Goal: Find specific page/section: Find specific page/section

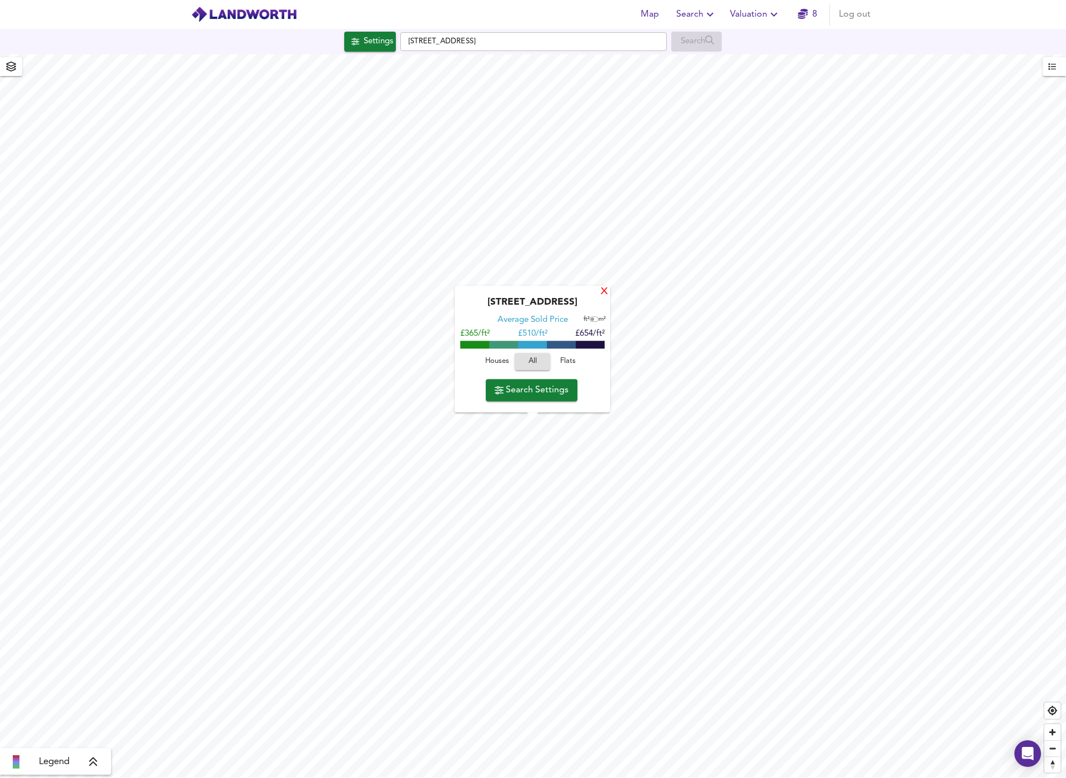
click at [603, 290] on div "X" at bounding box center [603, 292] width 9 height 11
click at [606, 286] on div "X" at bounding box center [607, 280] width 9 height 11
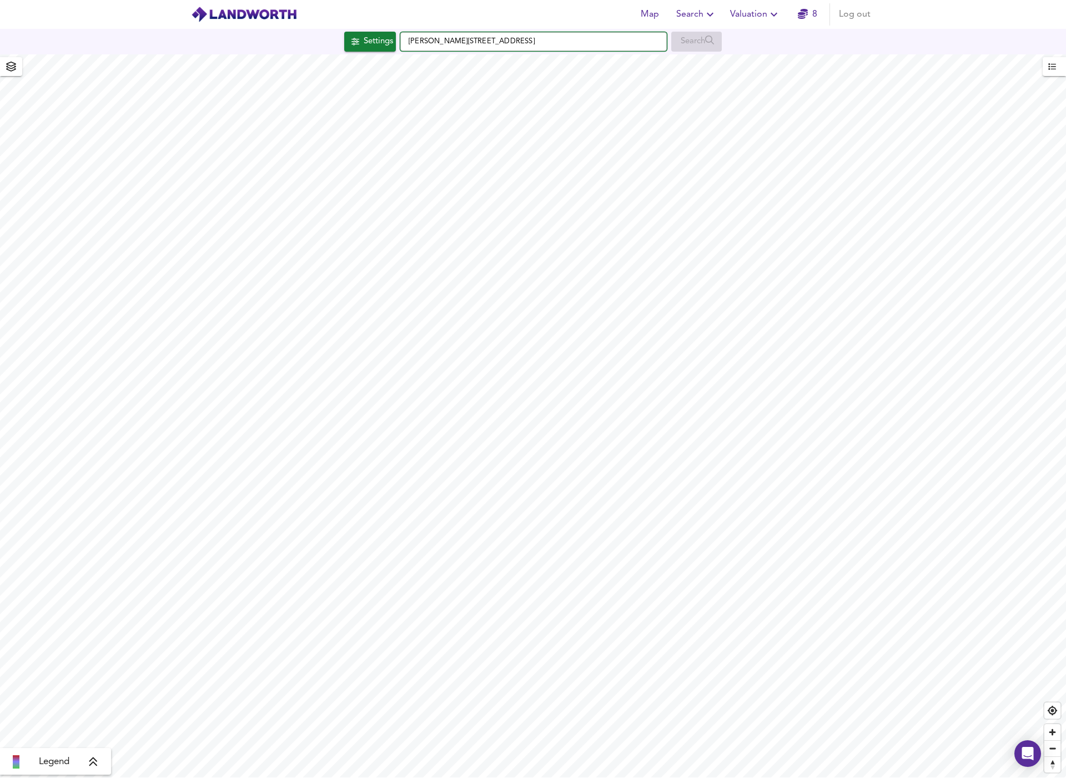
click at [507, 42] on input "[PERSON_NAME][STREET_ADDRESS]" at bounding box center [533, 41] width 266 height 19
drag, startPoint x: 507, startPoint y: 42, endPoint x: 401, endPoint y: 45, distance: 106.0
click at [401, 45] on input "[PERSON_NAME][STREET_ADDRESS]" at bounding box center [533, 41] width 266 height 19
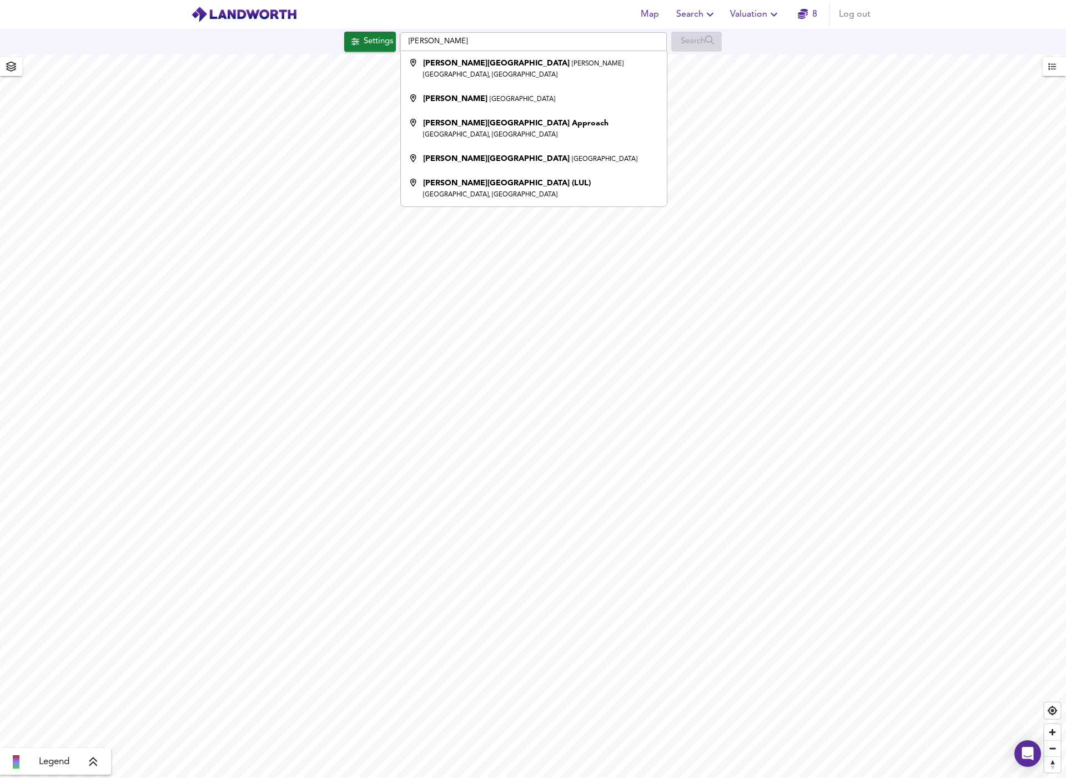
drag, startPoint x: 401, startPoint y: 45, endPoint x: 444, endPoint y: 91, distance: 63.2
click at [444, 95] on strong "[PERSON_NAME]" at bounding box center [455, 99] width 64 height 8
type input "[PERSON_NAME], [GEOGRAPHIC_DATA]"
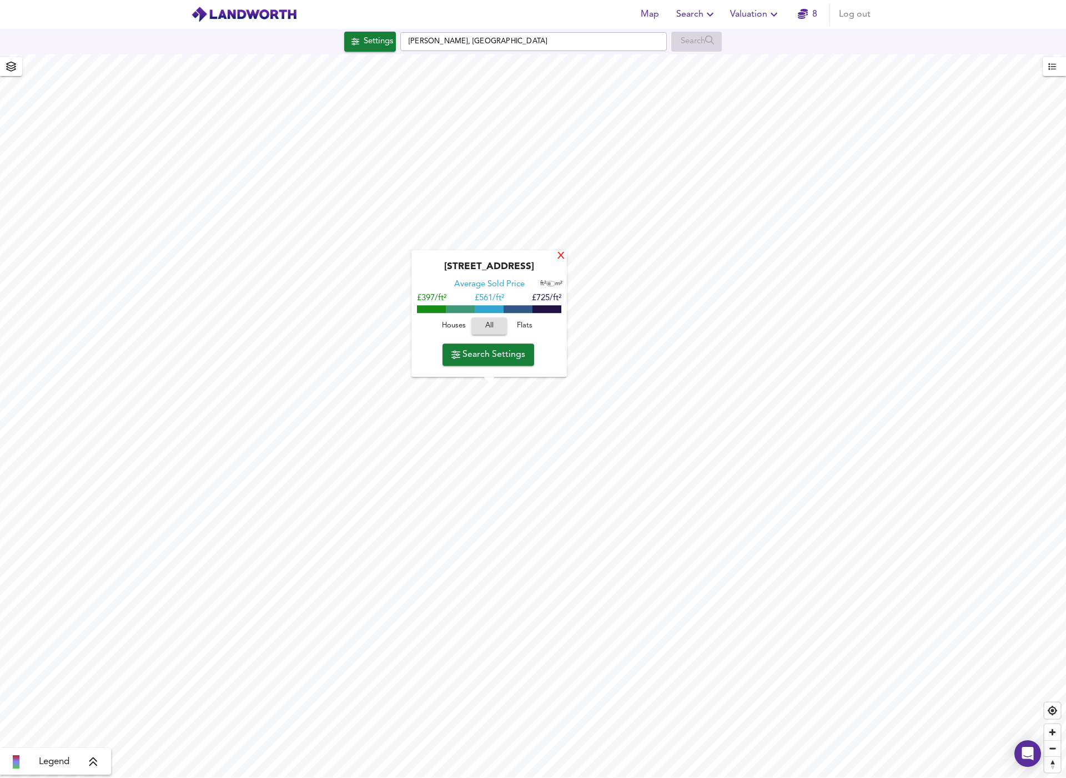
click at [559, 258] on div "X" at bounding box center [560, 256] width 9 height 11
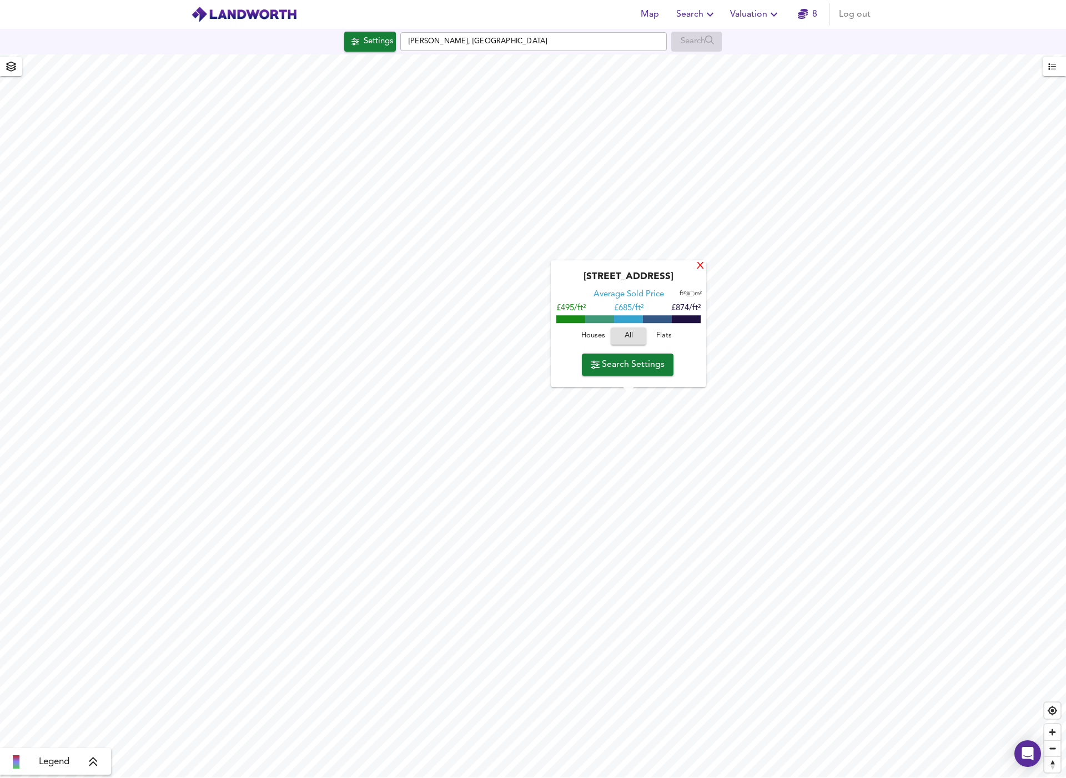
click at [702, 269] on div "X" at bounding box center [699, 266] width 9 height 11
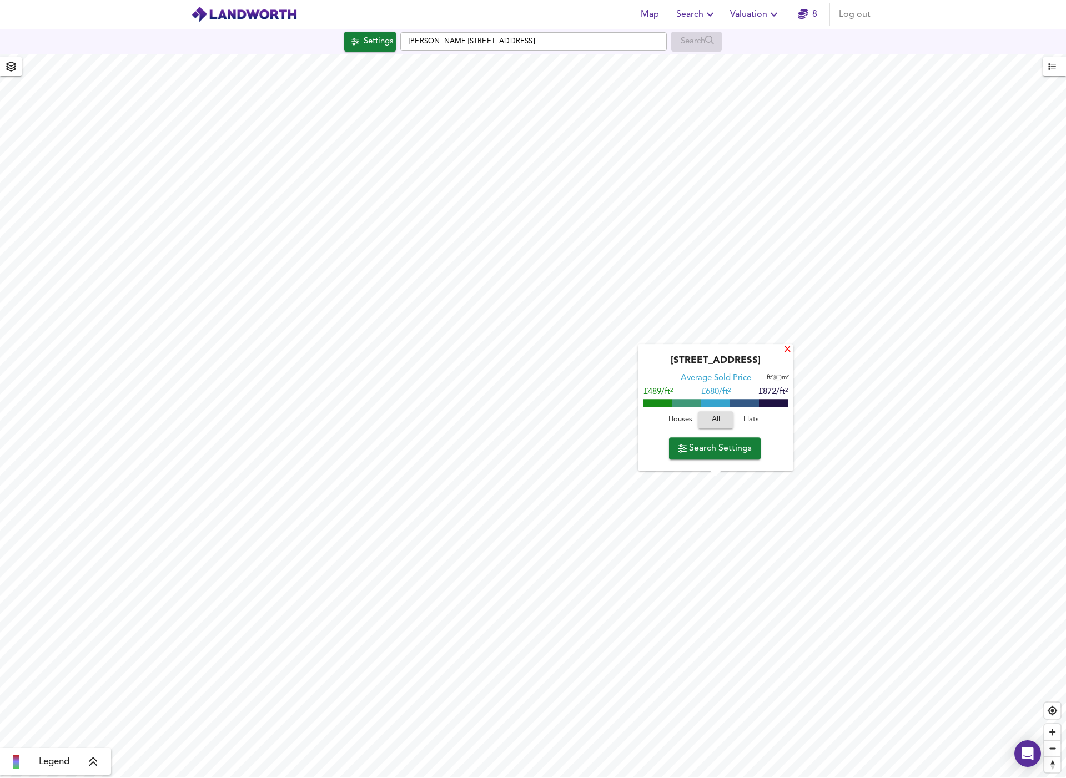
click at [785, 349] on div "X" at bounding box center [787, 350] width 9 height 11
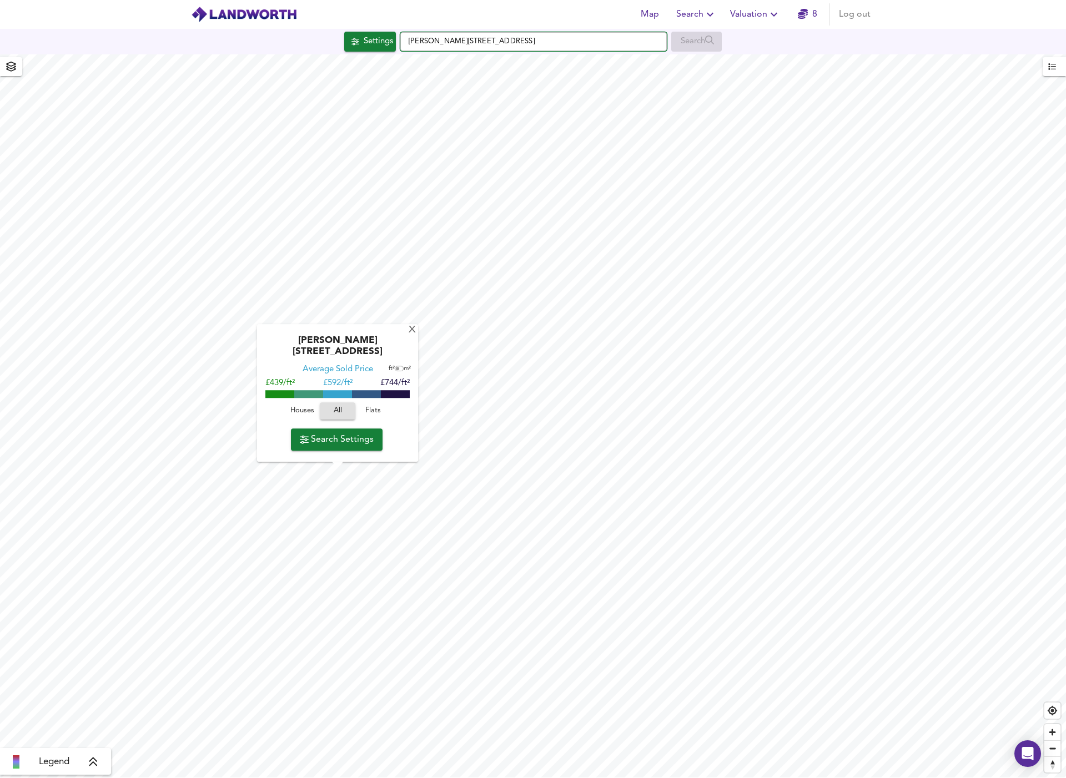
click at [512, 36] on input "[PERSON_NAME][STREET_ADDRESS]" at bounding box center [533, 41] width 266 height 19
drag, startPoint x: 500, startPoint y: 40, endPoint x: 394, endPoint y: 42, distance: 106.0
click at [394, 42] on div "[STREET_ADDRESS][PERSON_NAME] Search" at bounding box center [533, 42] width 1066 height 20
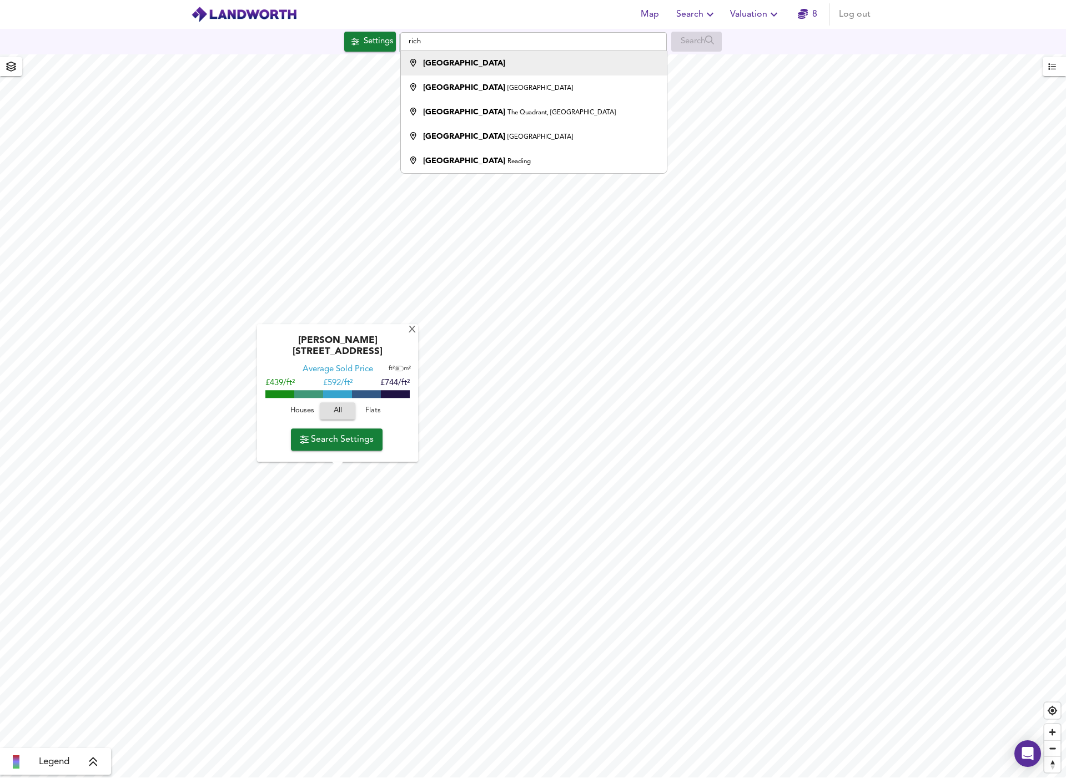
click at [436, 63] on strong "[GEOGRAPHIC_DATA]" at bounding box center [464, 63] width 82 height 8
type input "[GEOGRAPHIC_DATA]"
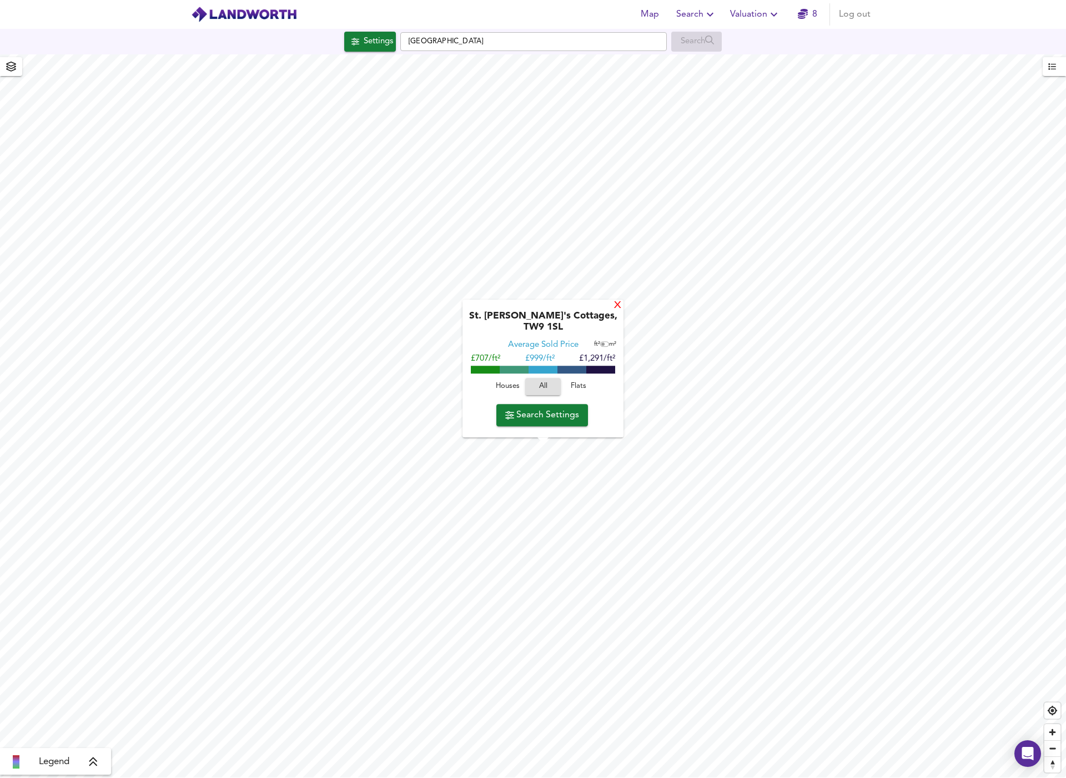
click at [617, 311] on div "X" at bounding box center [617, 306] width 9 height 11
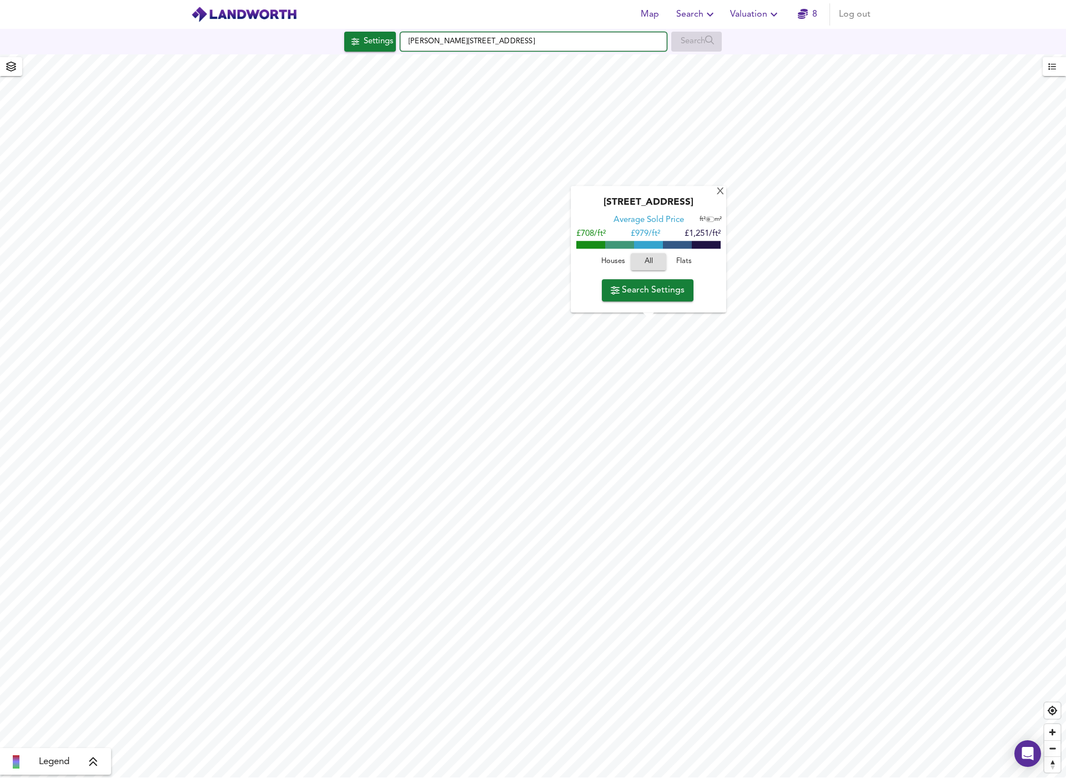
click at [589, 43] on input "[PERSON_NAME][STREET_ADDRESS]" at bounding box center [533, 41] width 266 height 19
drag, startPoint x: 589, startPoint y: 43, endPoint x: 419, endPoint y: 40, distance: 170.4
click at [419, 40] on input "[PERSON_NAME][STREET_ADDRESS]" at bounding box center [533, 41] width 266 height 19
paste input "21. [GEOGRAPHIC_DATA]"
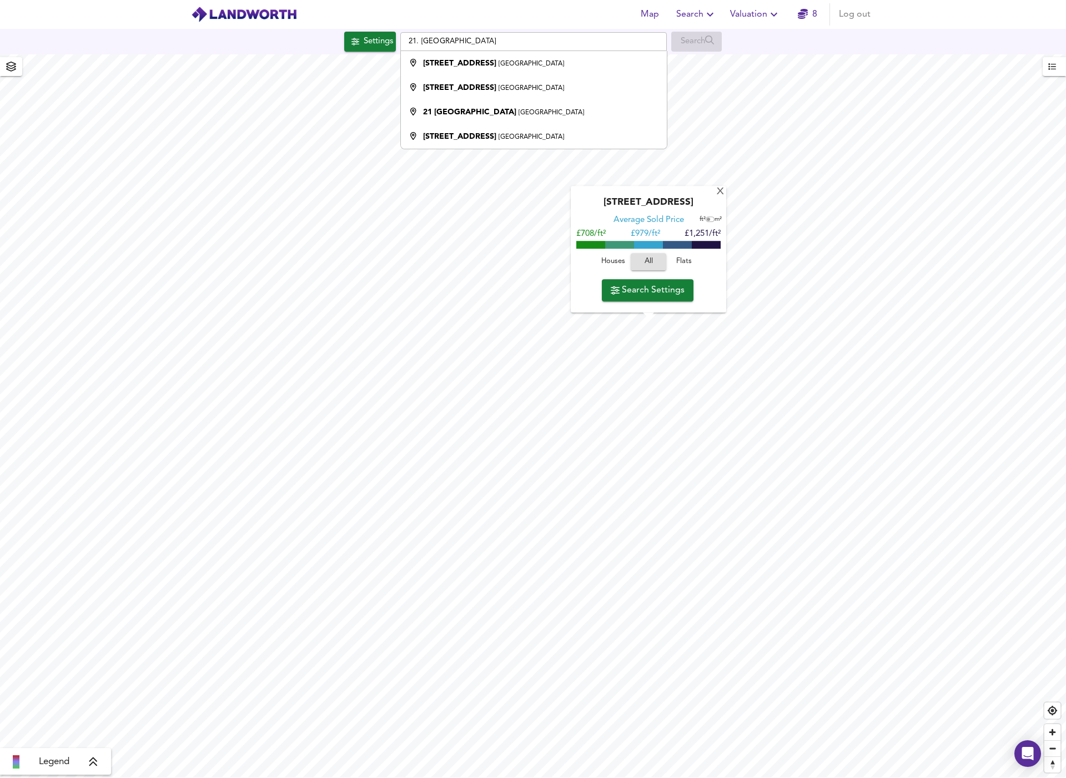
click at [714, 42] on div "Search" at bounding box center [696, 42] width 51 height 20
click at [421, 41] on input "21. [GEOGRAPHIC_DATA]" at bounding box center [533, 41] width 266 height 19
drag, startPoint x: 421, startPoint y: 41, endPoint x: 389, endPoint y: 41, distance: 32.2
click at [389, 41] on div "Settings 21. [GEOGRAPHIC_DATA] [STREET_ADDRESS] [STREET_ADDRESS] [GEOGRAPHIC_DA…" at bounding box center [533, 42] width 1066 height 20
click at [406, 39] on input "21. [GEOGRAPHIC_DATA]" at bounding box center [533, 41] width 266 height 19
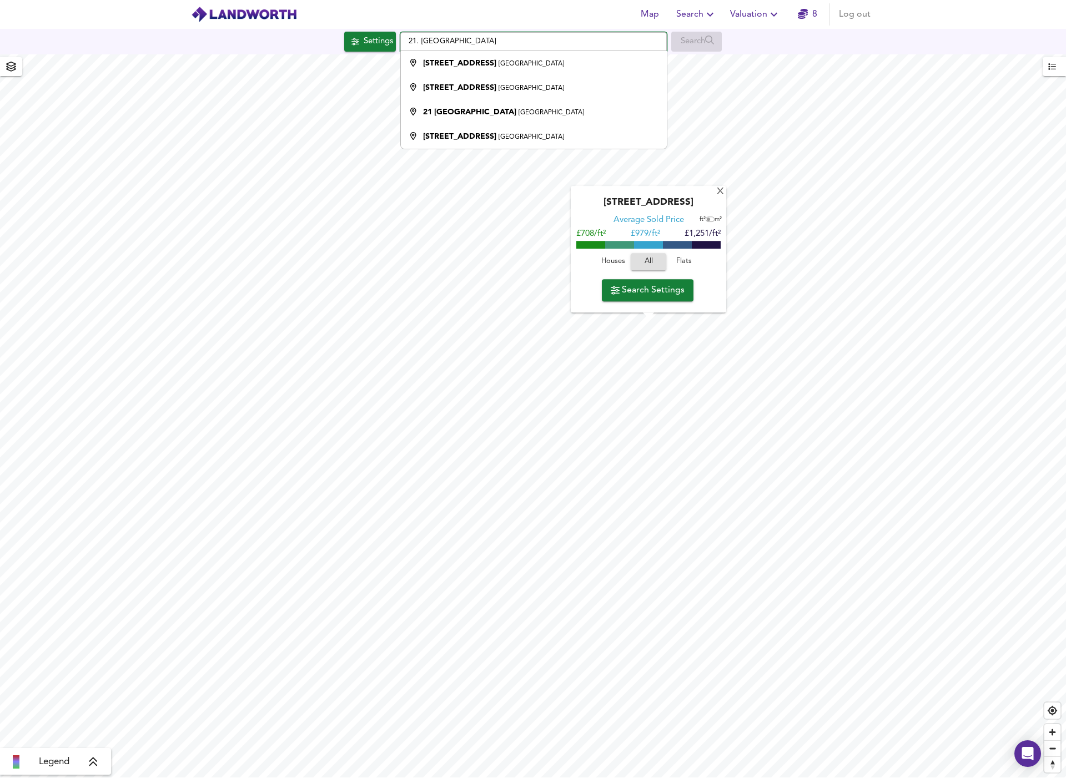
drag, startPoint x: 420, startPoint y: 40, endPoint x: 400, endPoint y: 40, distance: 20.0
click at [400, 40] on input "21. [GEOGRAPHIC_DATA]" at bounding box center [533, 41] width 266 height 19
type input "[GEOGRAPHIC_DATA], [GEOGRAPHIC_DATA]"
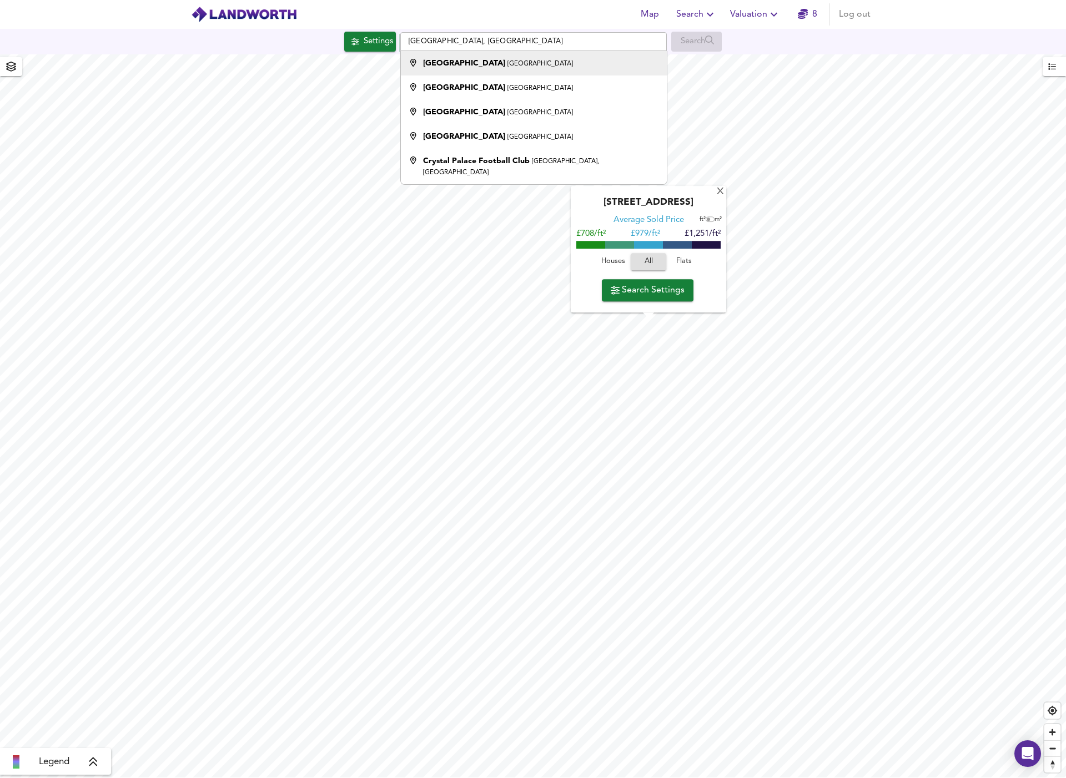
click at [507, 62] on small "[GEOGRAPHIC_DATA]" at bounding box center [539, 63] width 65 height 7
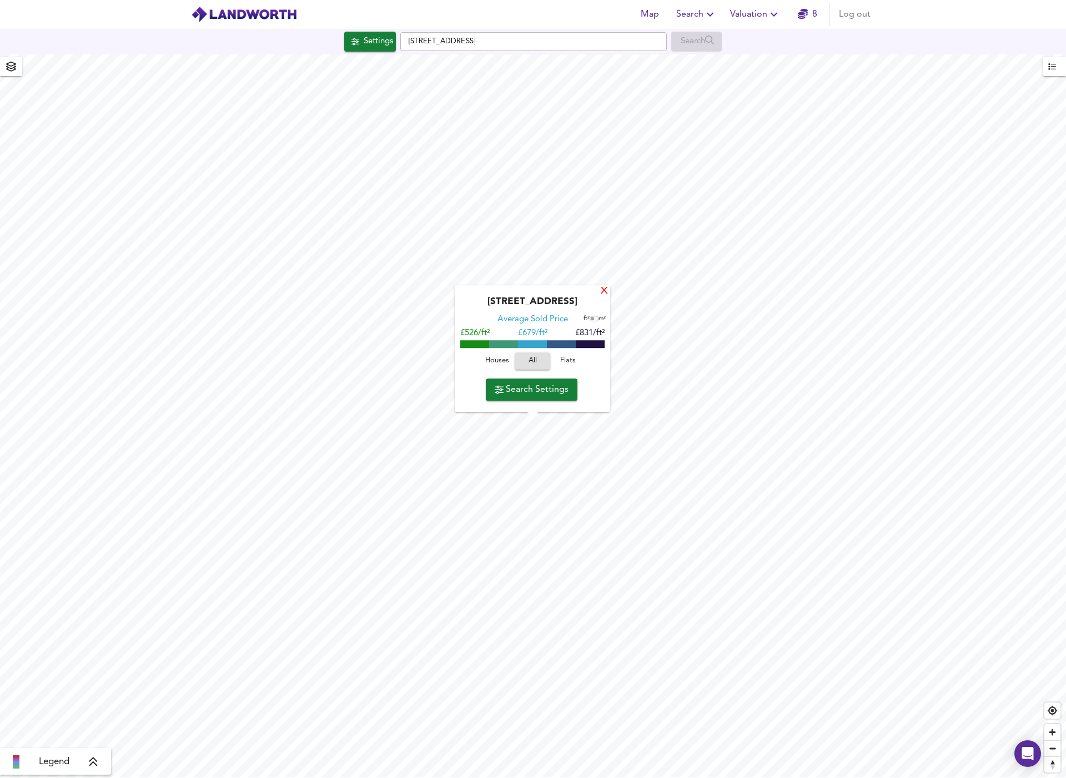
click at [604, 291] on div "X" at bounding box center [603, 291] width 9 height 11
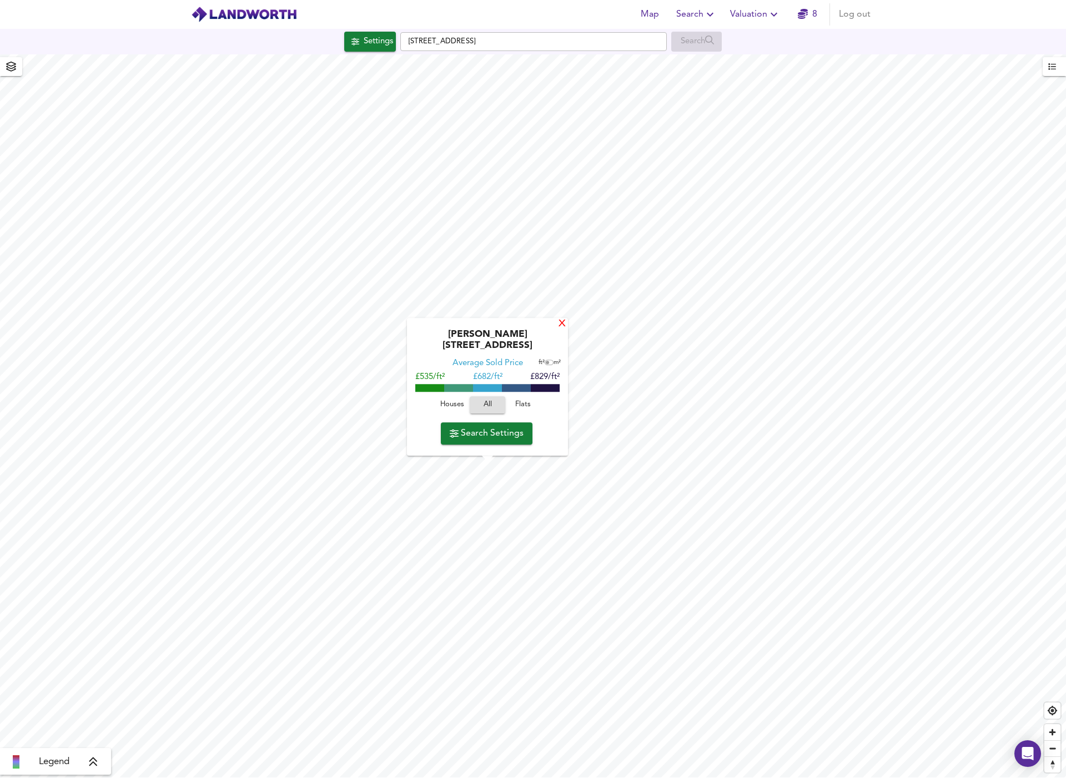
click at [561, 330] on div "X" at bounding box center [561, 324] width 9 height 11
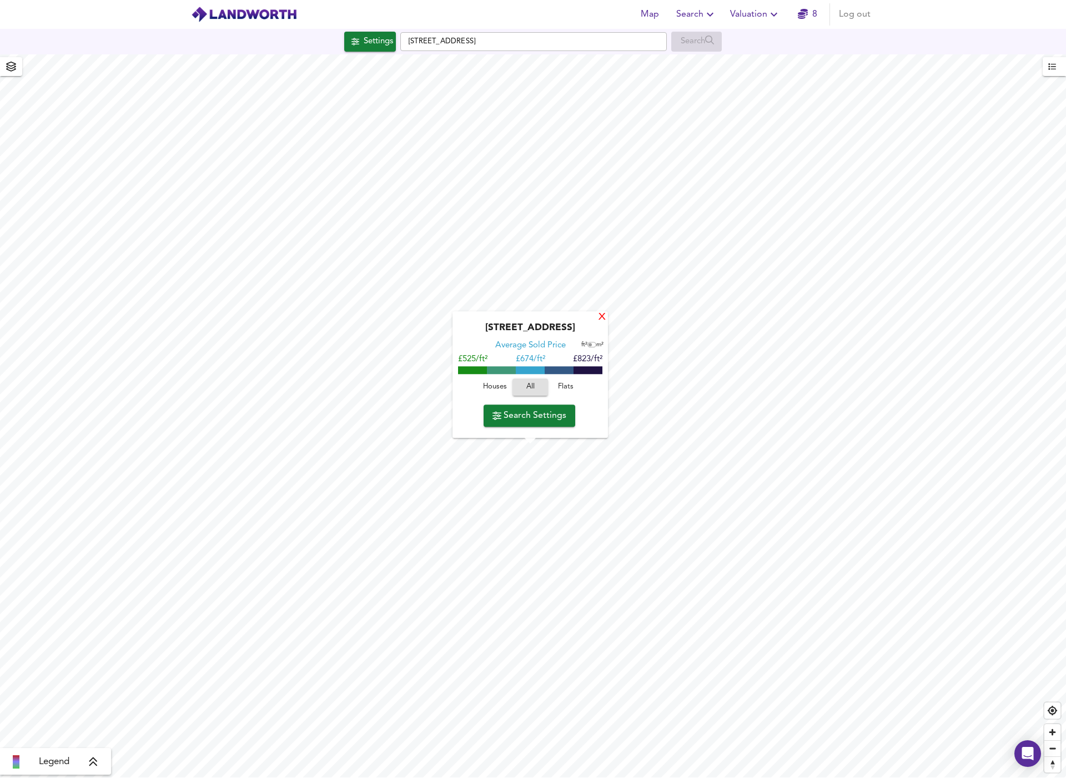
click at [602, 316] on div "X" at bounding box center [601, 317] width 9 height 11
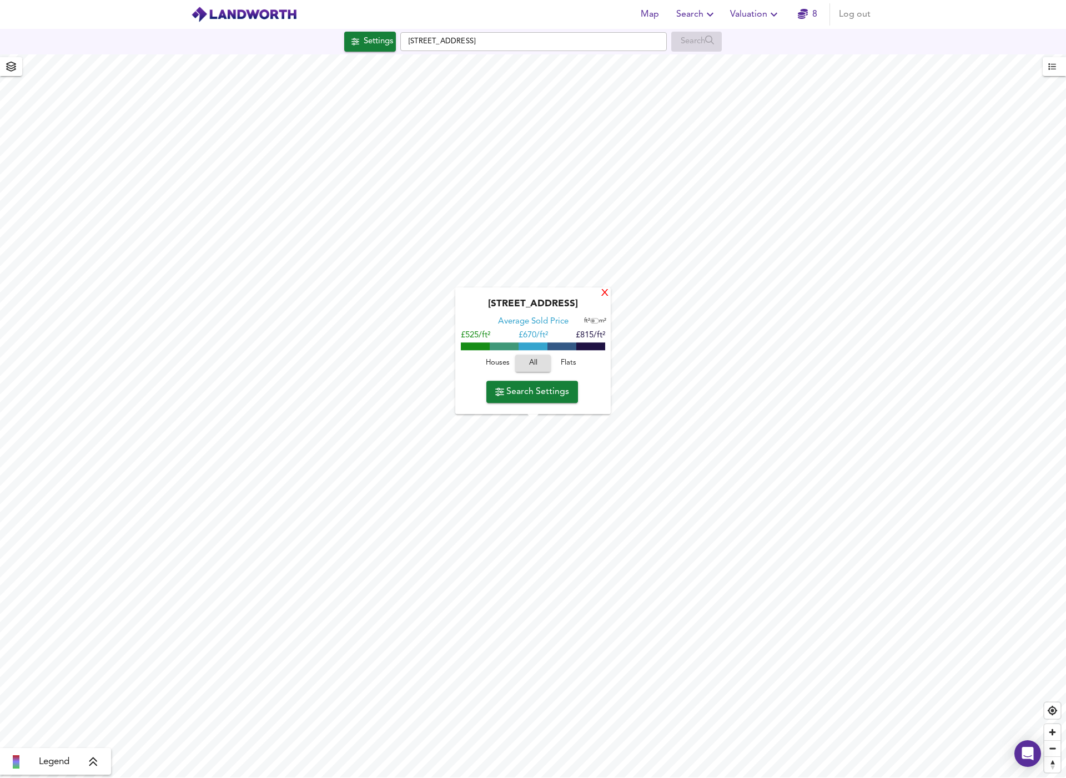
click at [606, 298] on div "X" at bounding box center [604, 294] width 9 height 11
click at [602, 291] on div "[GEOGRAPHIC_DATA] Average Sold Price ft² m² £524/ft² £ 669/ft² £815/ft² Houses …" at bounding box center [533, 348] width 155 height 127
click at [607, 289] on div "X" at bounding box center [605, 290] width 9 height 11
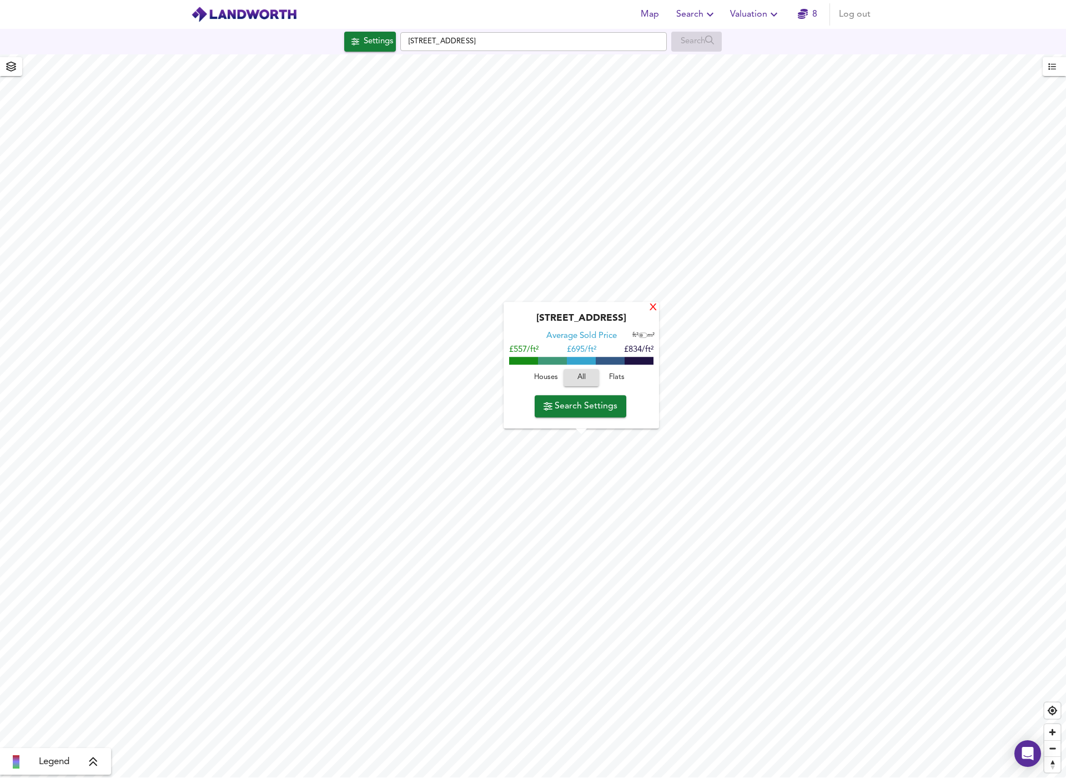
click at [651, 307] on div "X" at bounding box center [652, 308] width 9 height 11
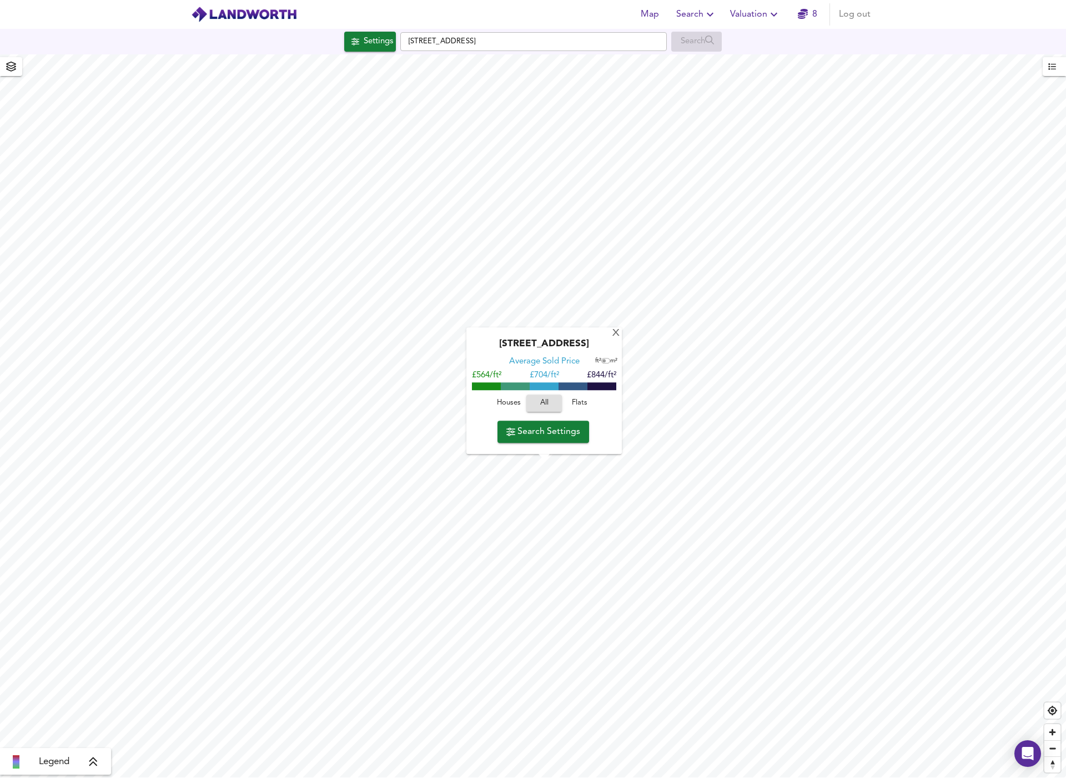
click at [611, 335] on div "[GEOGRAPHIC_DATA] Average Sold Price ft² m² £564/ft² £ 704/ft² £844/ft² Houses …" at bounding box center [543, 391] width 155 height 127
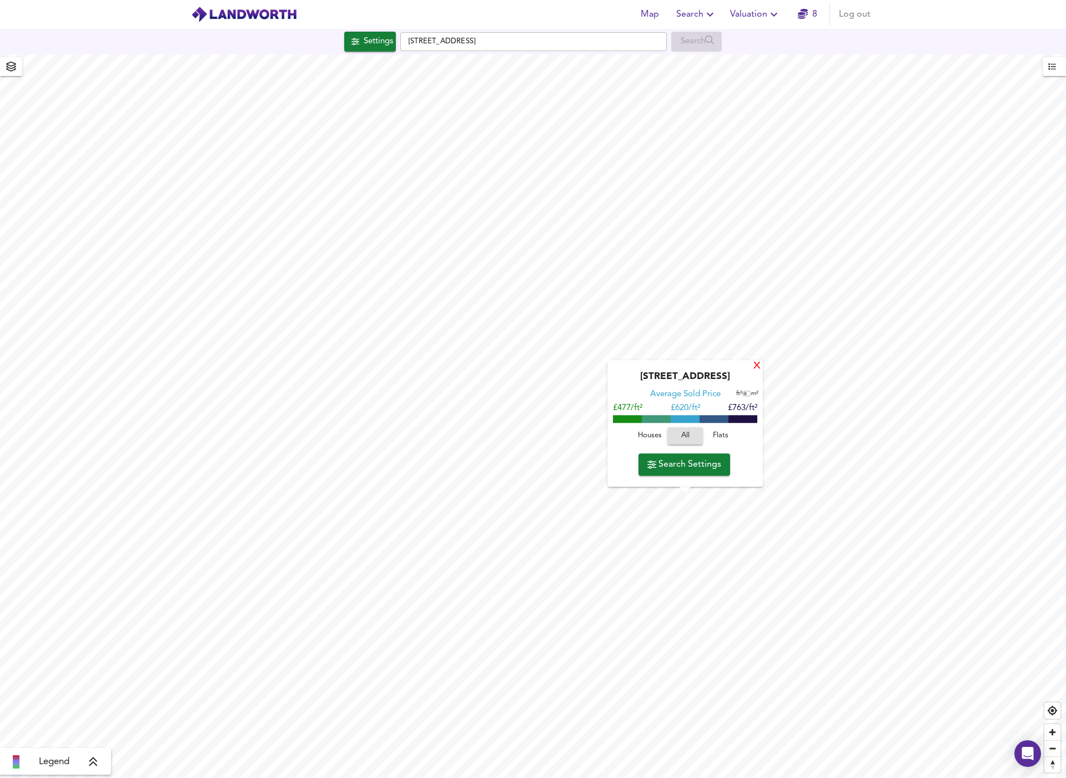
click at [758, 367] on div "X" at bounding box center [756, 366] width 9 height 11
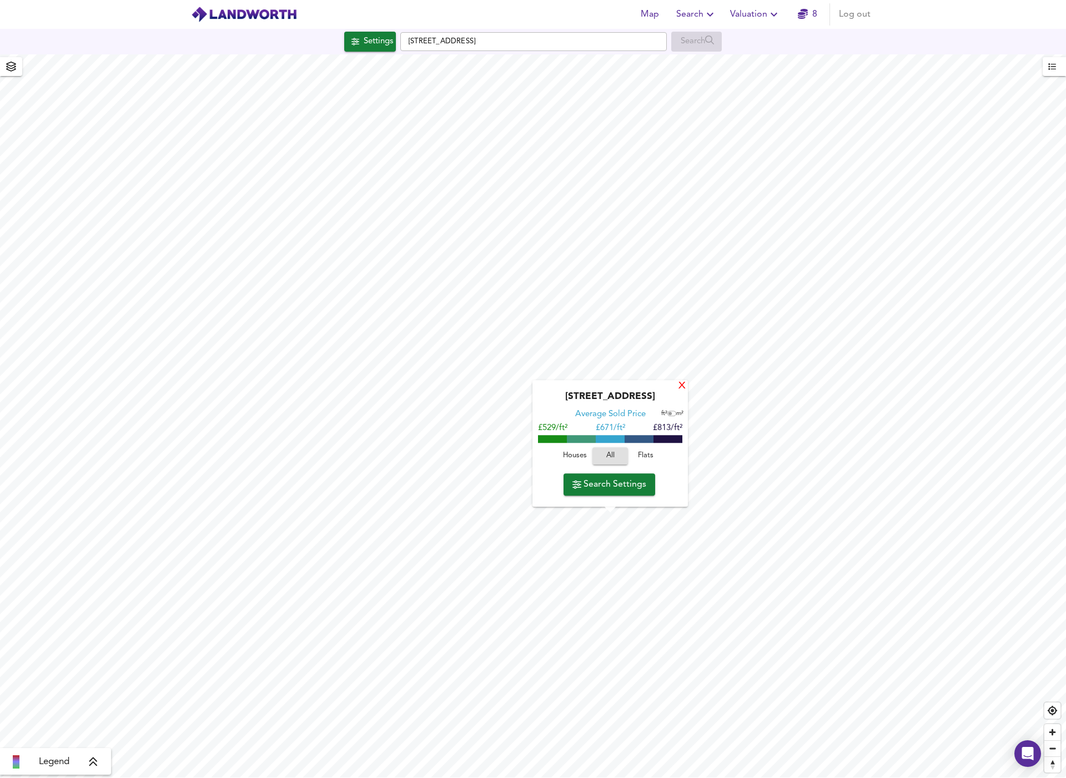
click at [682, 387] on div "X" at bounding box center [681, 386] width 9 height 11
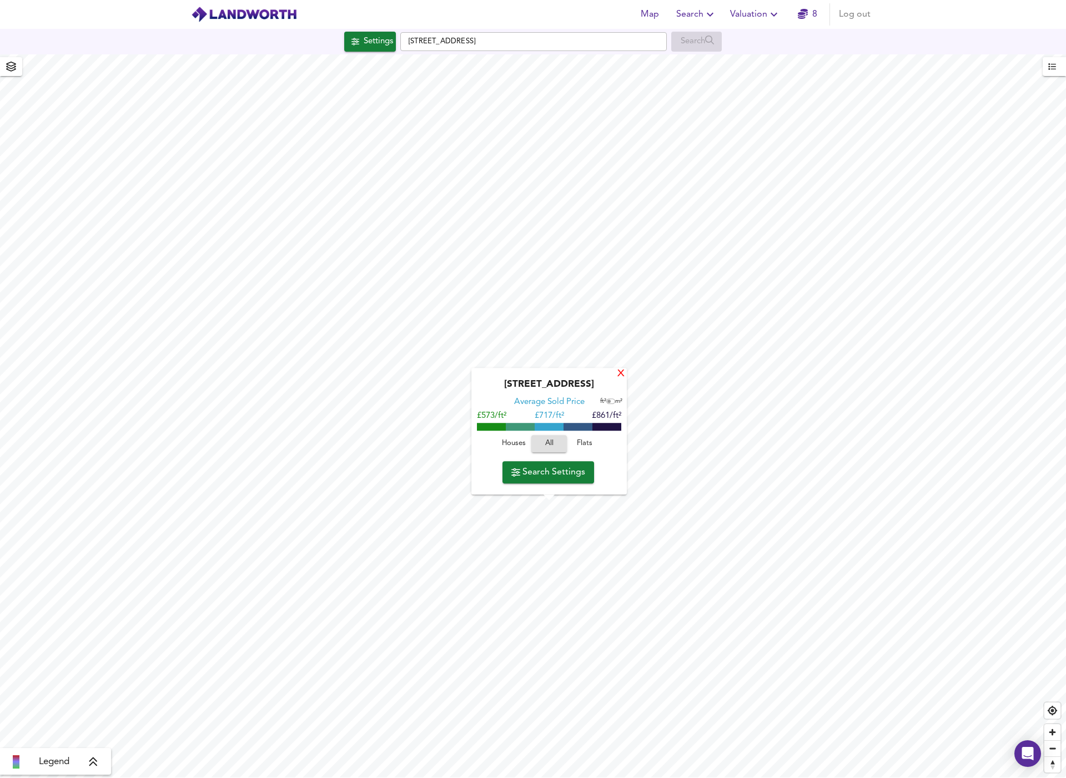
click at [620, 376] on div "X" at bounding box center [620, 374] width 9 height 11
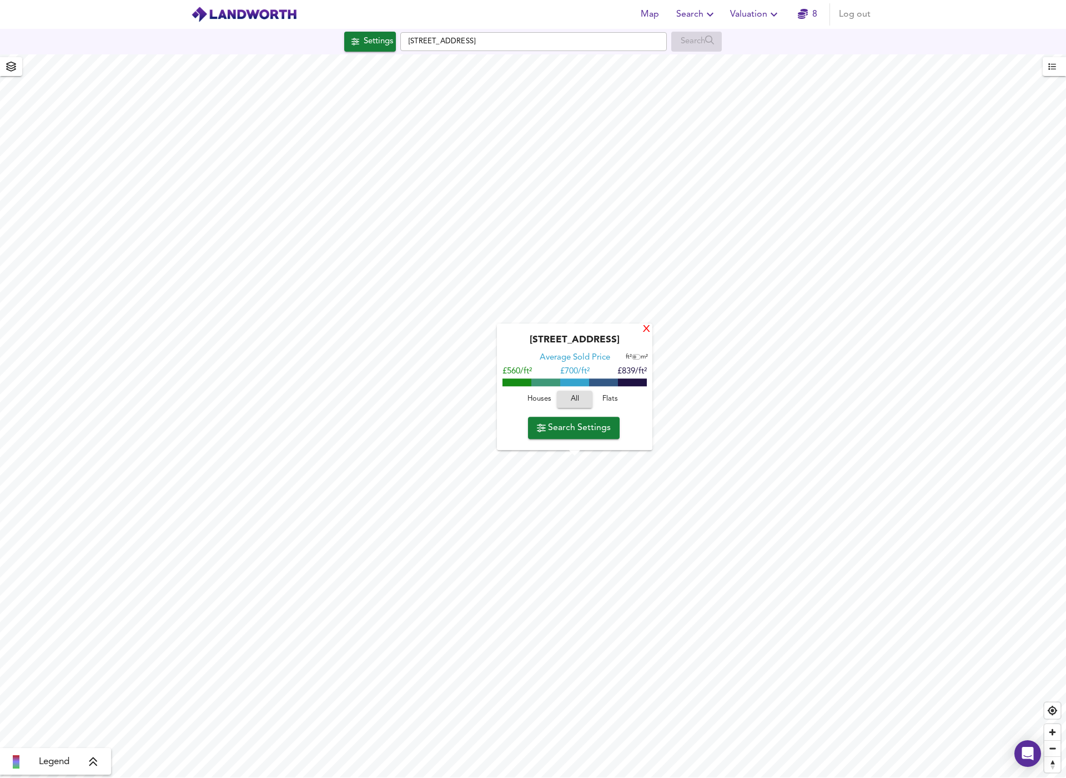
click at [645, 329] on div "X" at bounding box center [646, 330] width 9 height 11
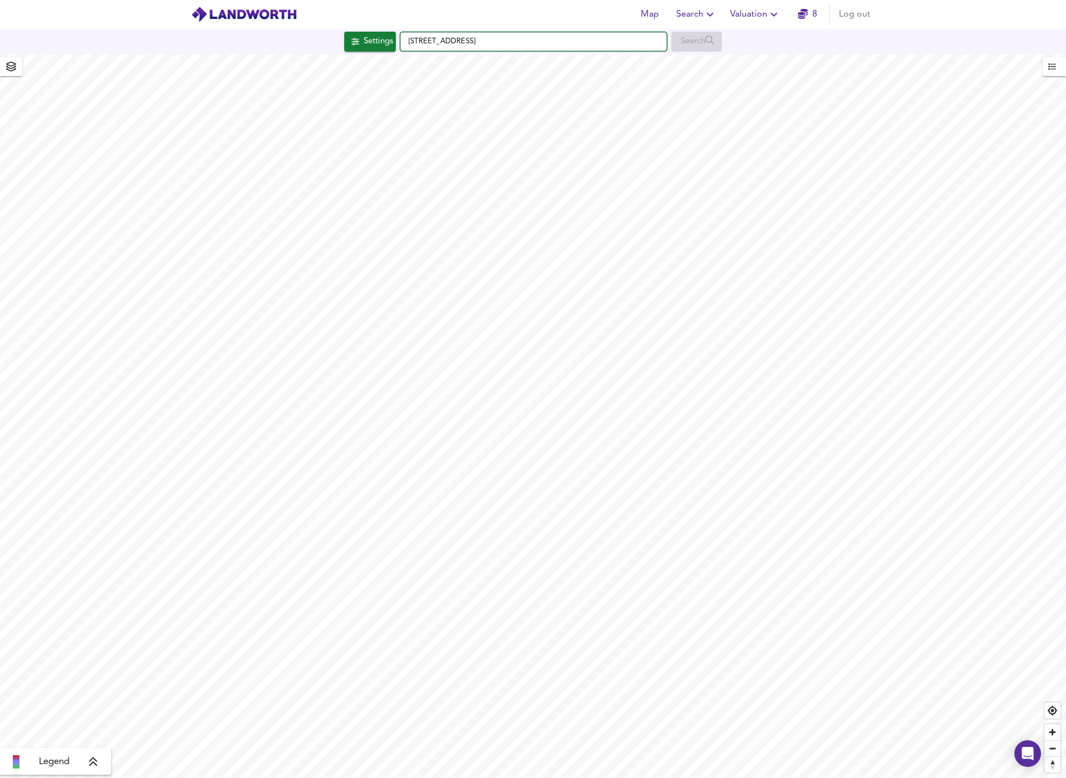
click at [522, 39] on input "[STREET_ADDRESS]" at bounding box center [533, 41] width 266 height 19
drag, startPoint x: 511, startPoint y: 39, endPoint x: 389, endPoint y: 45, distance: 122.8
click at [389, 45] on div "Settings [STREET_ADDRESS] Search" at bounding box center [533, 42] width 1066 height 20
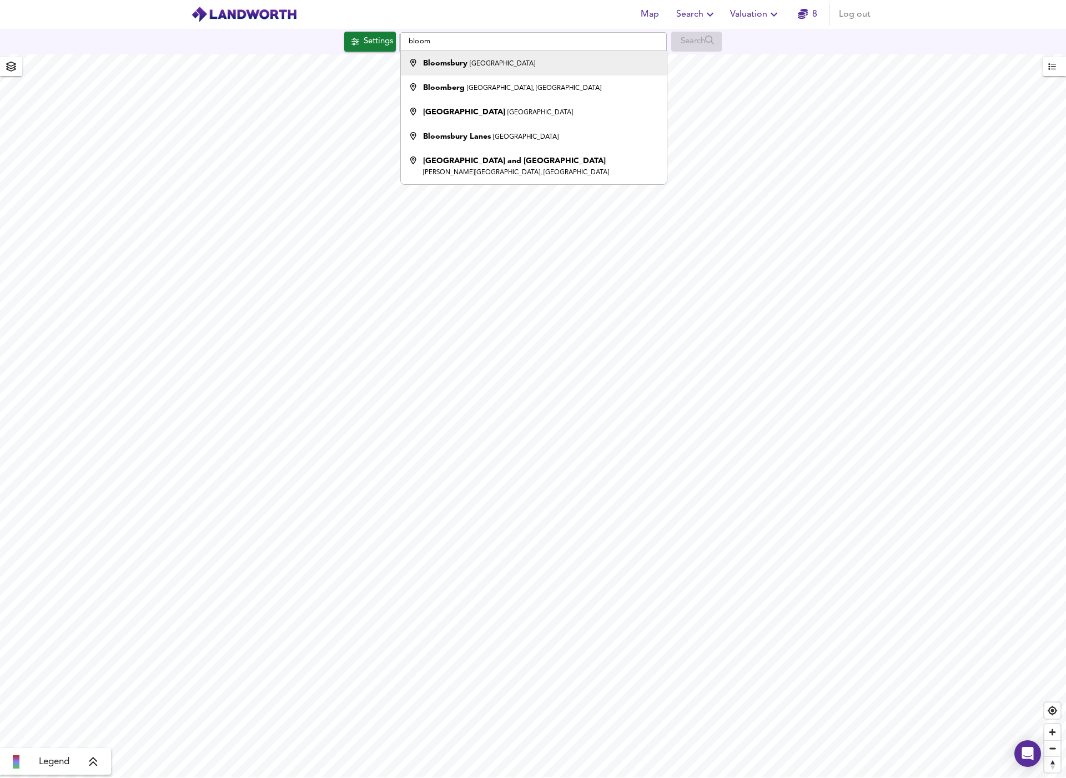
click at [441, 61] on strong "Bloomsbury" at bounding box center [445, 63] width 44 height 8
type input "Bloomsbury, [GEOGRAPHIC_DATA]"
